Goal: Task Accomplishment & Management: Complete application form

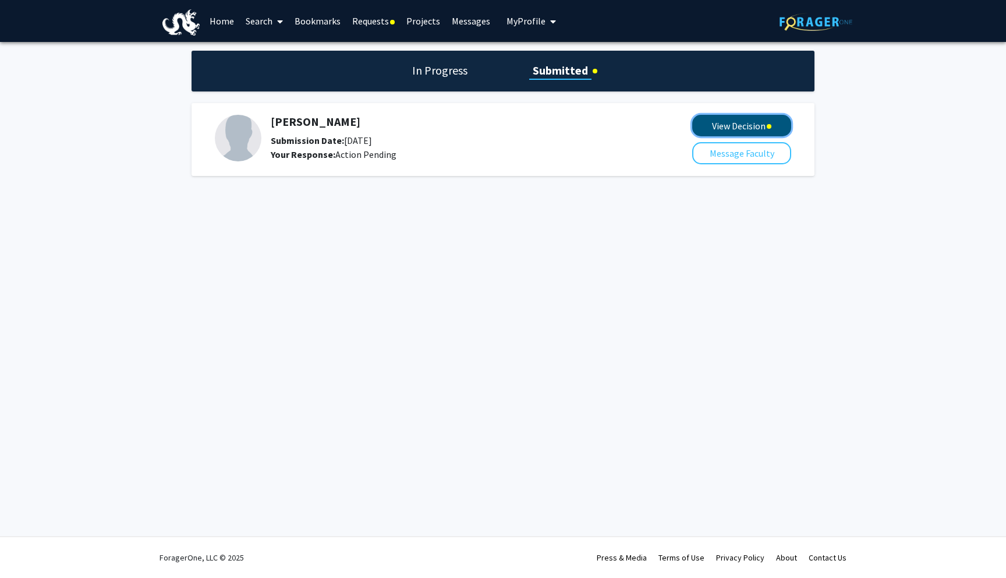
click at [751, 128] on button "View Decision" at bounding box center [741, 126] width 99 height 22
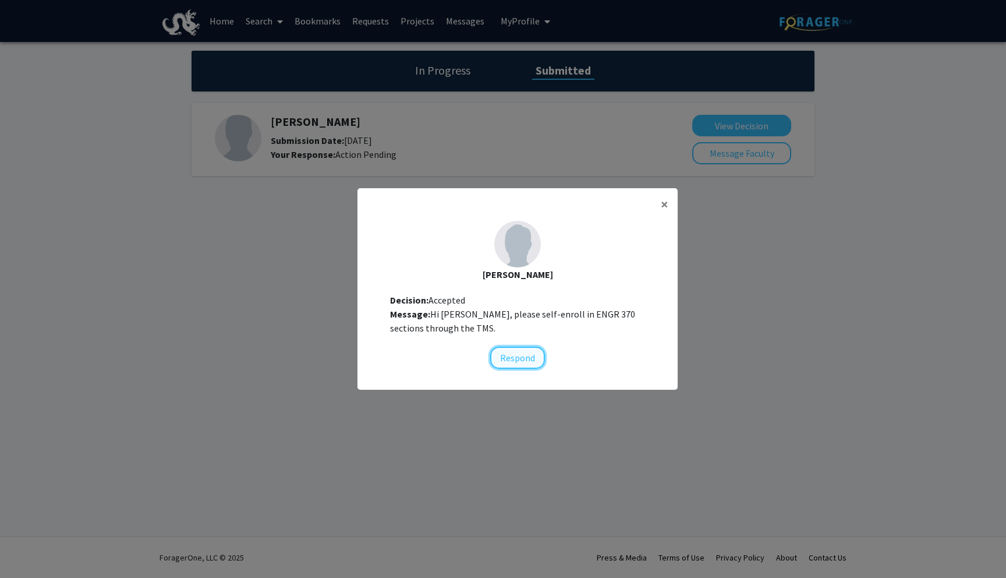
click at [521, 349] on button "Respond" at bounding box center [517, 357] width 55 height 22
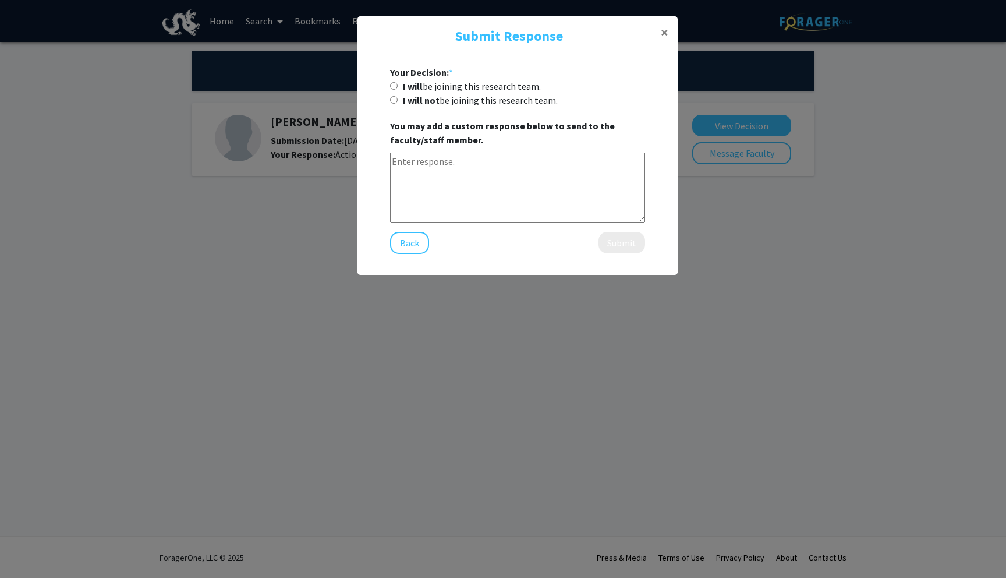
click at [394, 87] on input "I will be joining this research team." at bounding box center [394, 86] width 8 height 8
radio input "true"
click at [457, 164] on textarea at bounding box center [517, 188] width 255 height 70
click at [422, 178] on textarea "Hey, I added the section to my schedule. I'm excited to be apart of your team." at bounding box center [517, 188] width 255 height 70
click at [532, 182] on textarea "Hey, I added the section to my schedule. I'm excited to be apart of this resear…" at bounding box center [517, 188] width 255 height 70
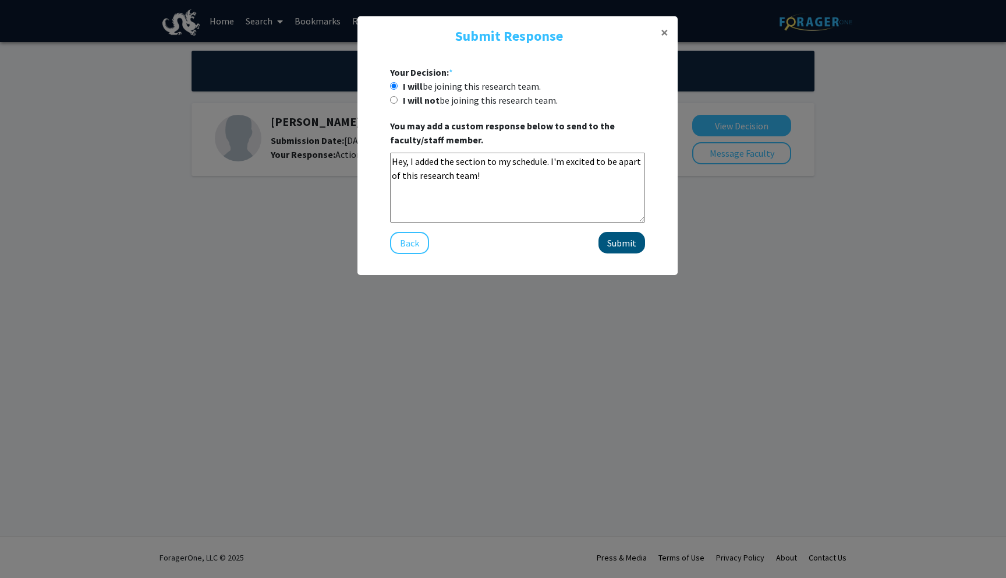
type textarea "Hey, I added the section to my schedule. I'm excited to be apart of this resear…"
click at [619, 240] on button "Submit" at bounding box center [622, 243] width 47 height 22
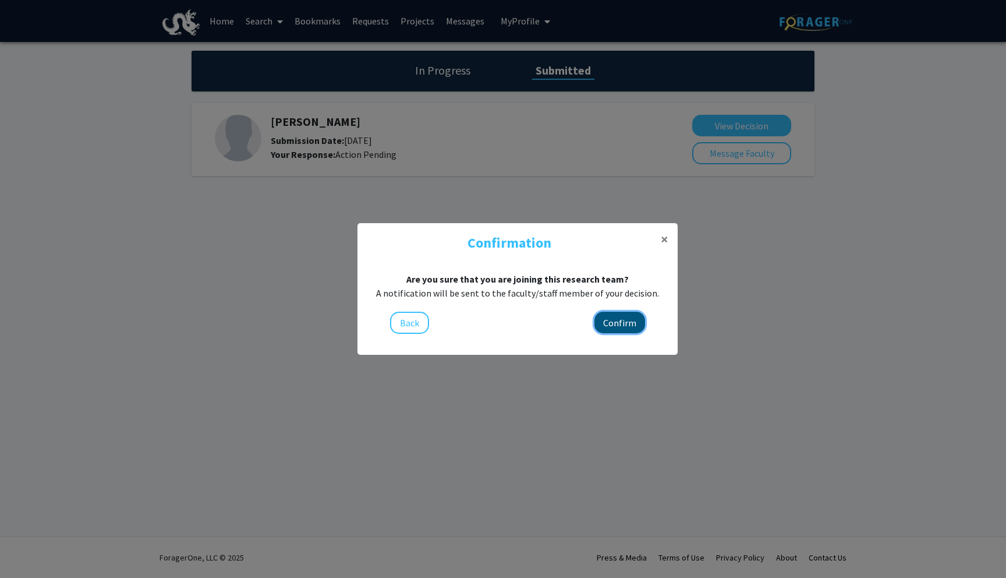
click at [638, 317] on button "Confirm" at bounding box center [620, 323] width 51 height 22
